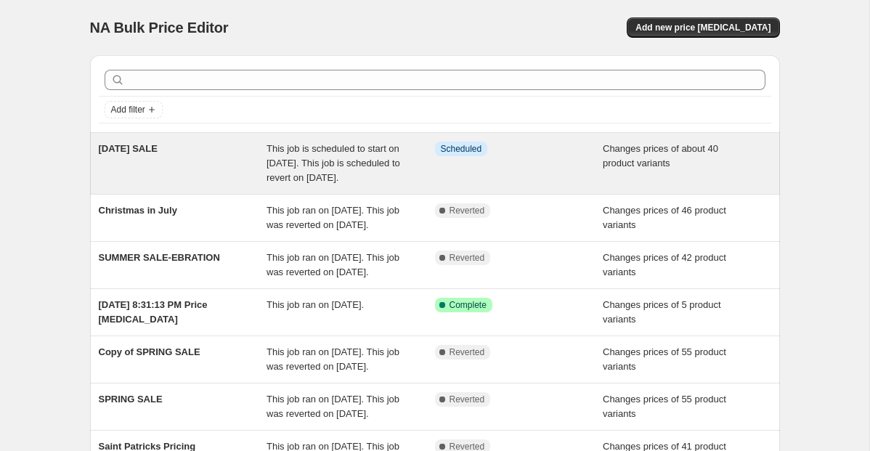
click at [366, 179] on span "This job is scheduled to start on August 9, 2025. This job is scheduled to reve…" at bounding box center [334, 163] width 134 height 40
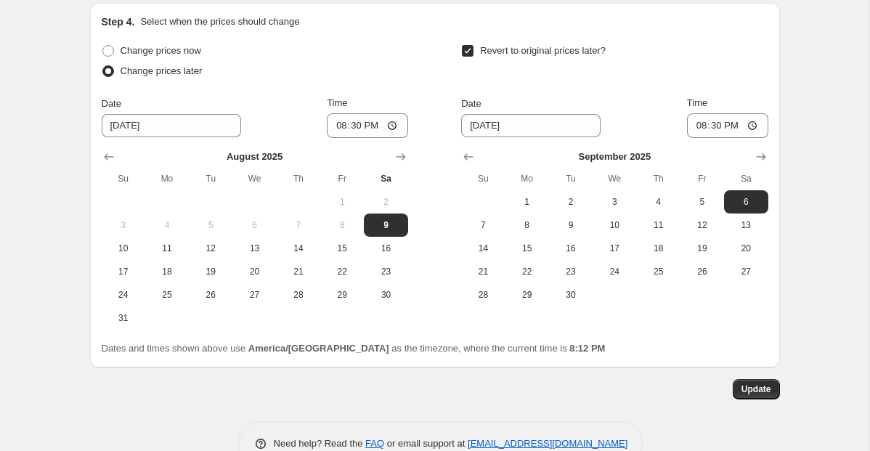
scroll to position [2741, 0]
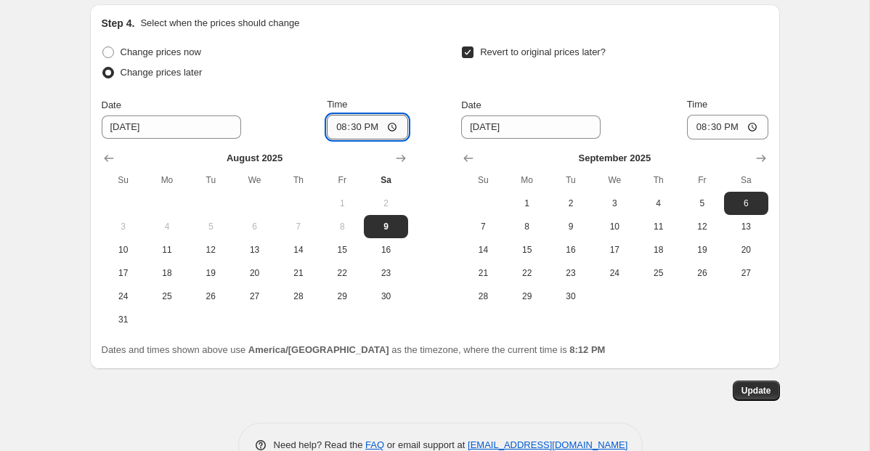
click at [397, 140] on input "20:30" at bounding box center [367, 127] width 81 height 25
type input "20:13"
click at [466, 62] on label "Revert to original prices later?" at bounding box center [533, 52] width 145 height 20
click at [466, 58] on input "Revert to original prices later?" at bounding box center [468, 53] width 12 height 12
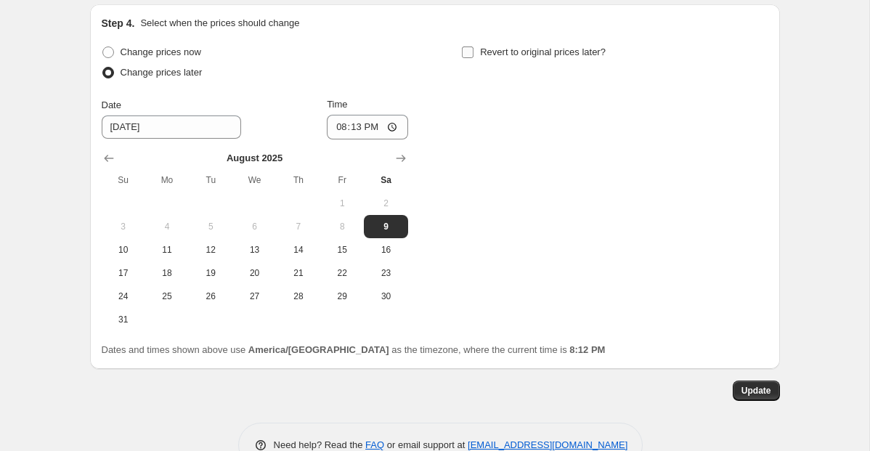
click at [470, 58] on input "Revert to original prices later?" at bounding box center [468, 53] width 12 height 12
checkbox input "true"
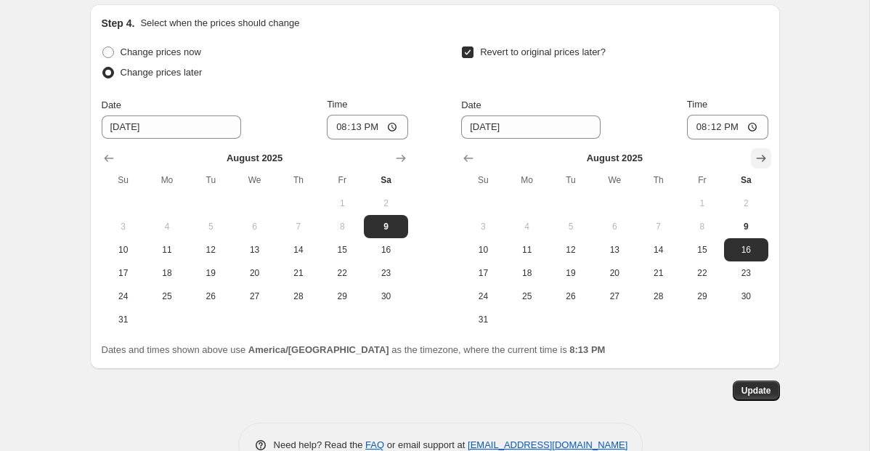
click at [769, 169] on button "Show next month, September 2025" at bounding box center [761, 158] width 20 height 20
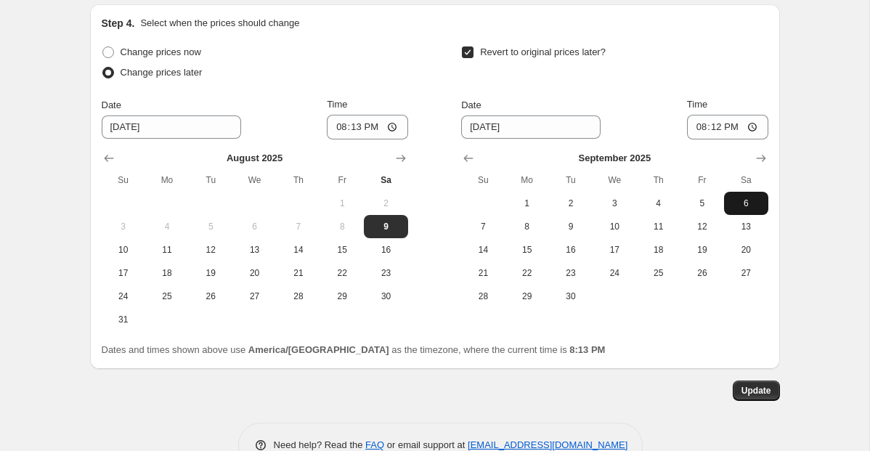
click at [752, 209] on span "6" at bounding box center [746, 204] width 32 height 12
type input "9/6/2025"
click at [761, 140] on input "20:12" at bounding box center [727, 127] width 81 height 25
click at [716, 140] on input "20:12" at bounding box center [727, 127] width 81 height 25
type input "20:30"
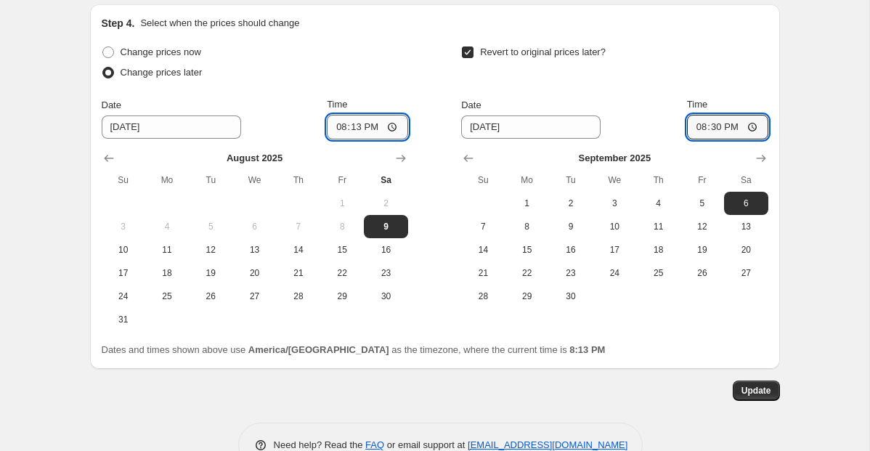
click at [395, 140] on input "20:13" at bounding box center [367, 127] width 81 height 25
type input "20:14"
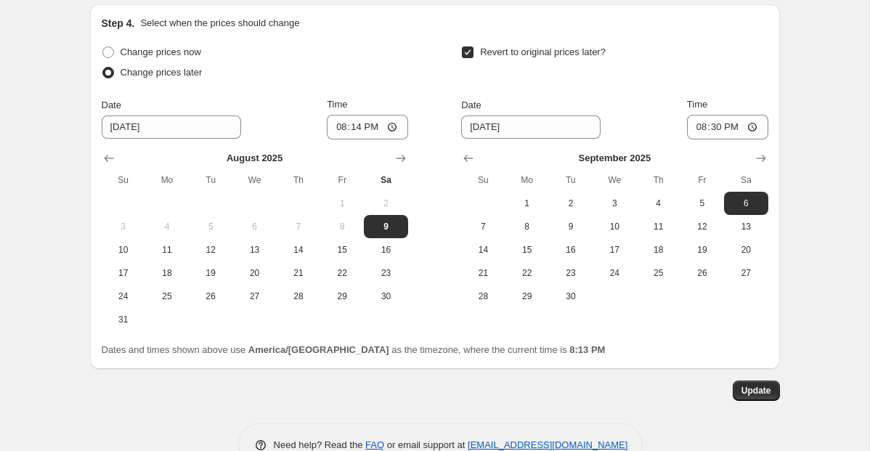
click at [429, 147] on div "Change prices now Change prices later Date 8/9/2025 Time 20:14 August 2025 Su M…" at bounding box center [435, 186] width 667 height 289
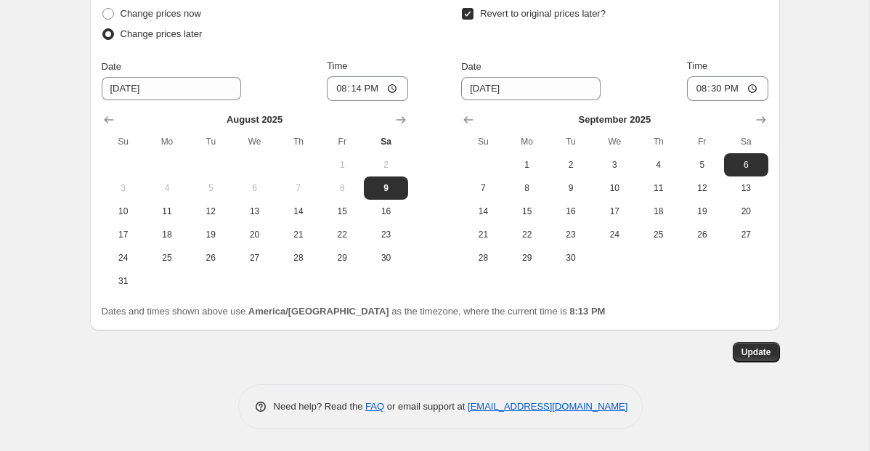
scroll to position [2852, 0]
click at [767, 348] on span "Update" at bounding box center [757, 353] width 30 height 12
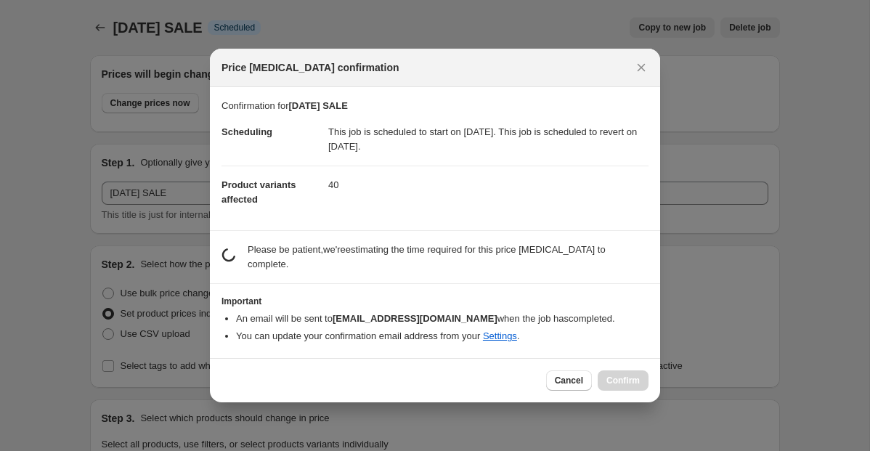
scroll to position [0, 0]
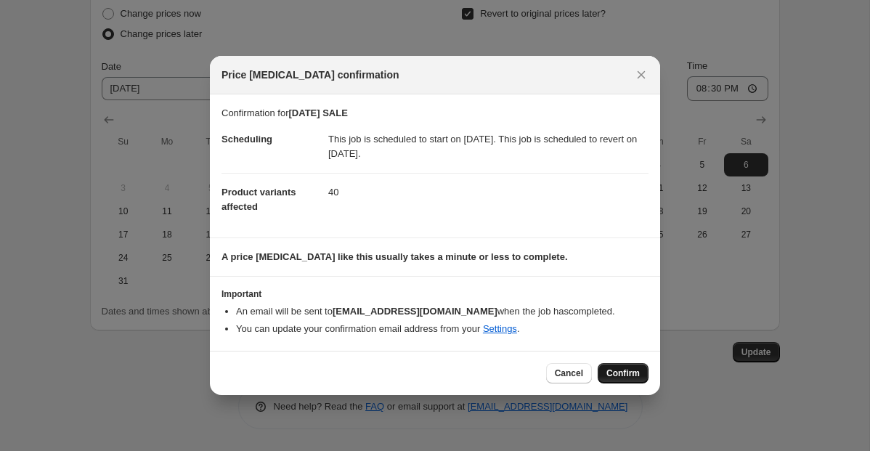
click at [621, 368] on span "Confirm" at bounding box center [623, 374] width 33 height 12
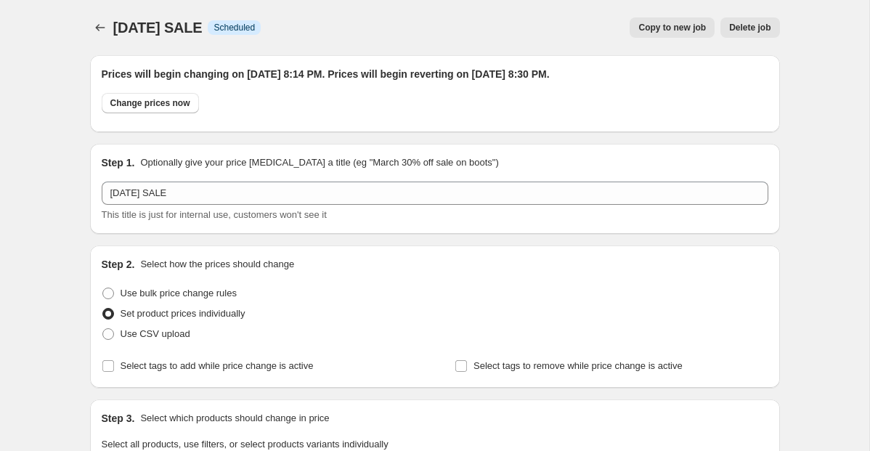
scroll to position [2852, 0]
